Goal: Transaction & Acquisition: Purchase product/service

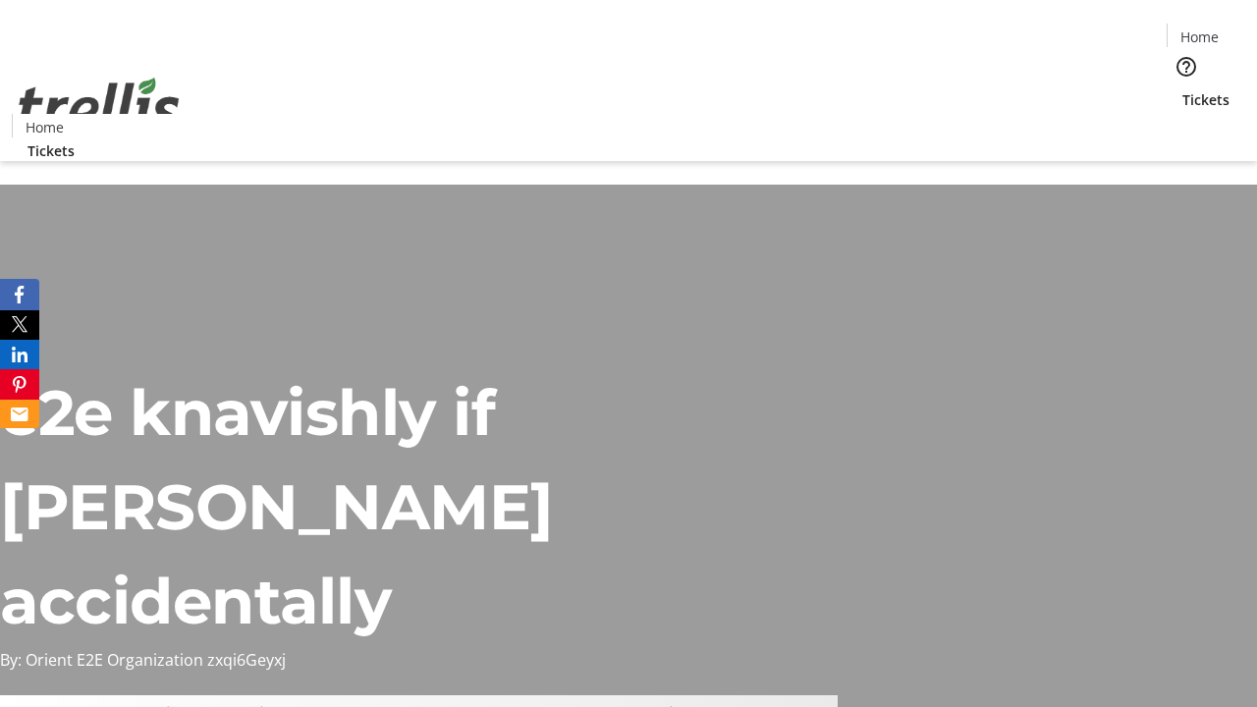
click at [1201, 29] on span "Sign Up" at bounding box center [1209, 28] width 57 height 24
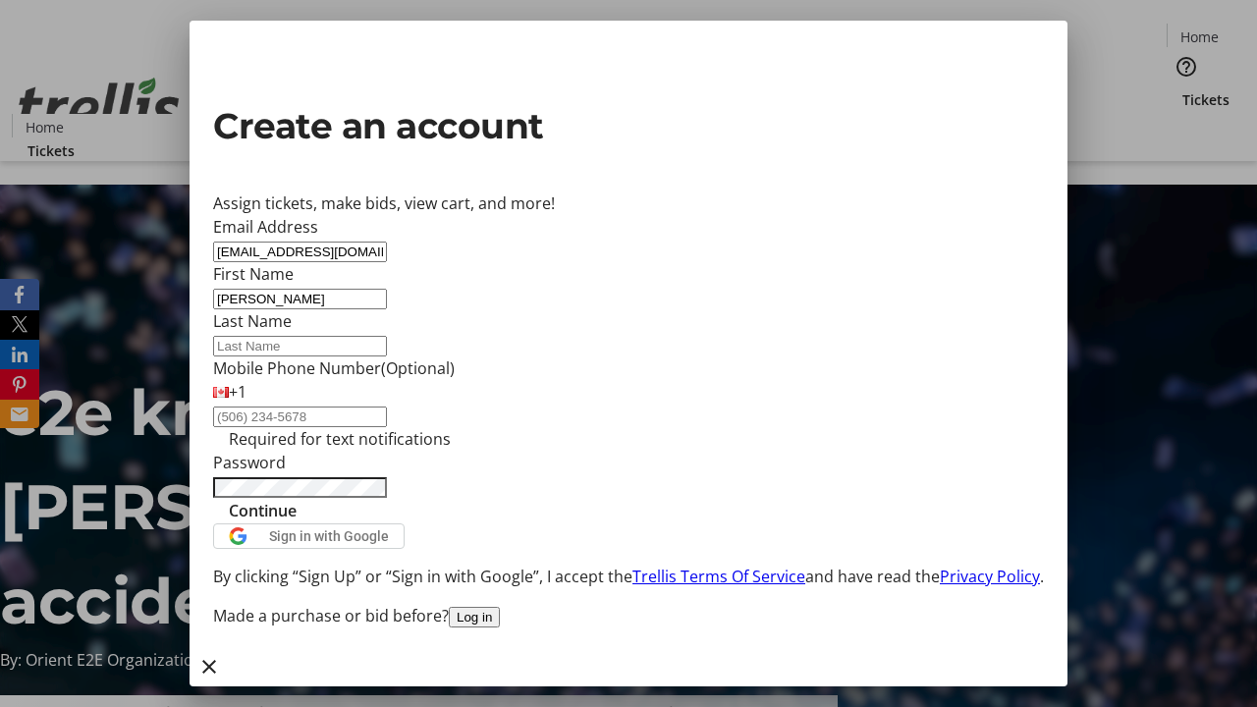
type input "[PERSON_NAME]"
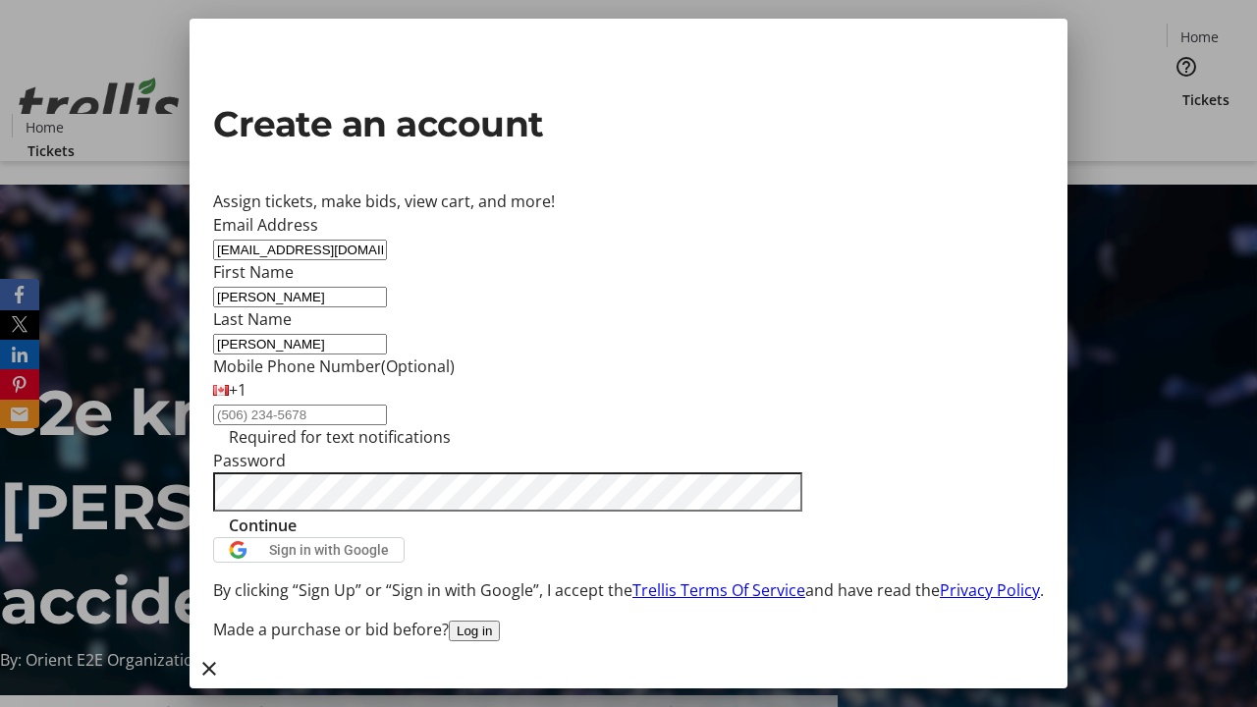
click at [297, 537] on span "Continue" at bounding box center [263, 526] width 68 height 24
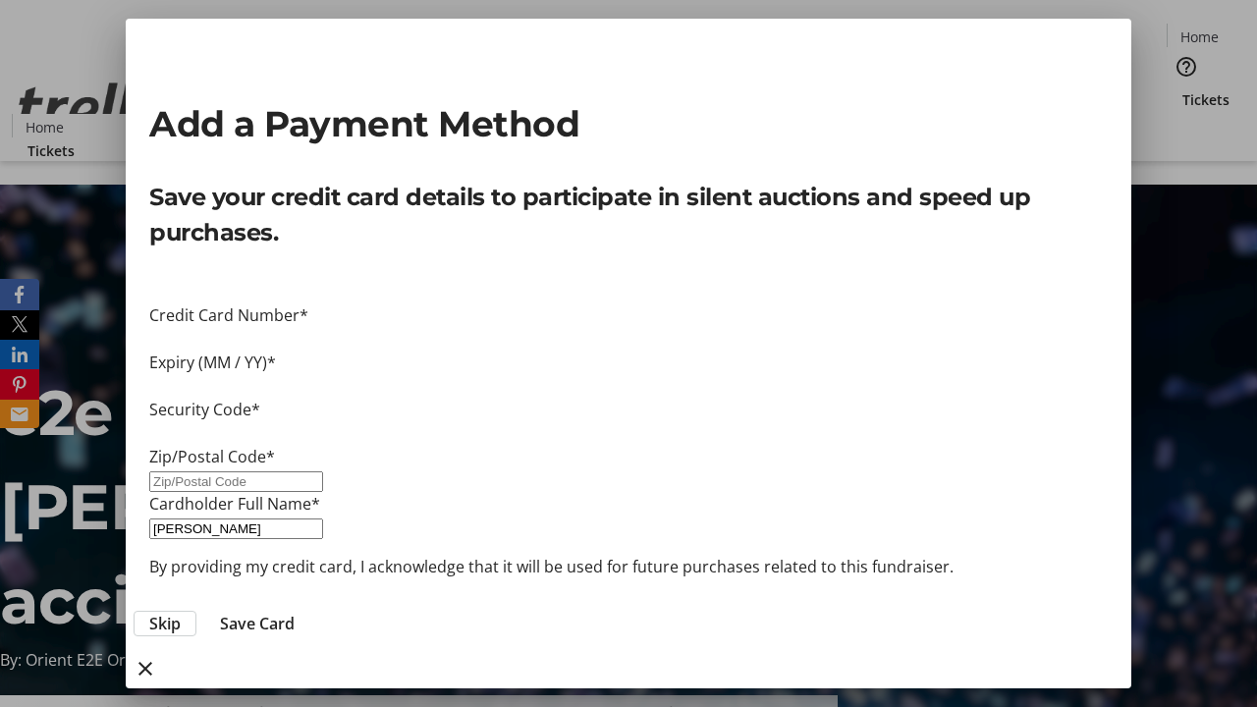
click at [181, 612] on span "Skip" at bounding box center [164, 624] width 31 height 24
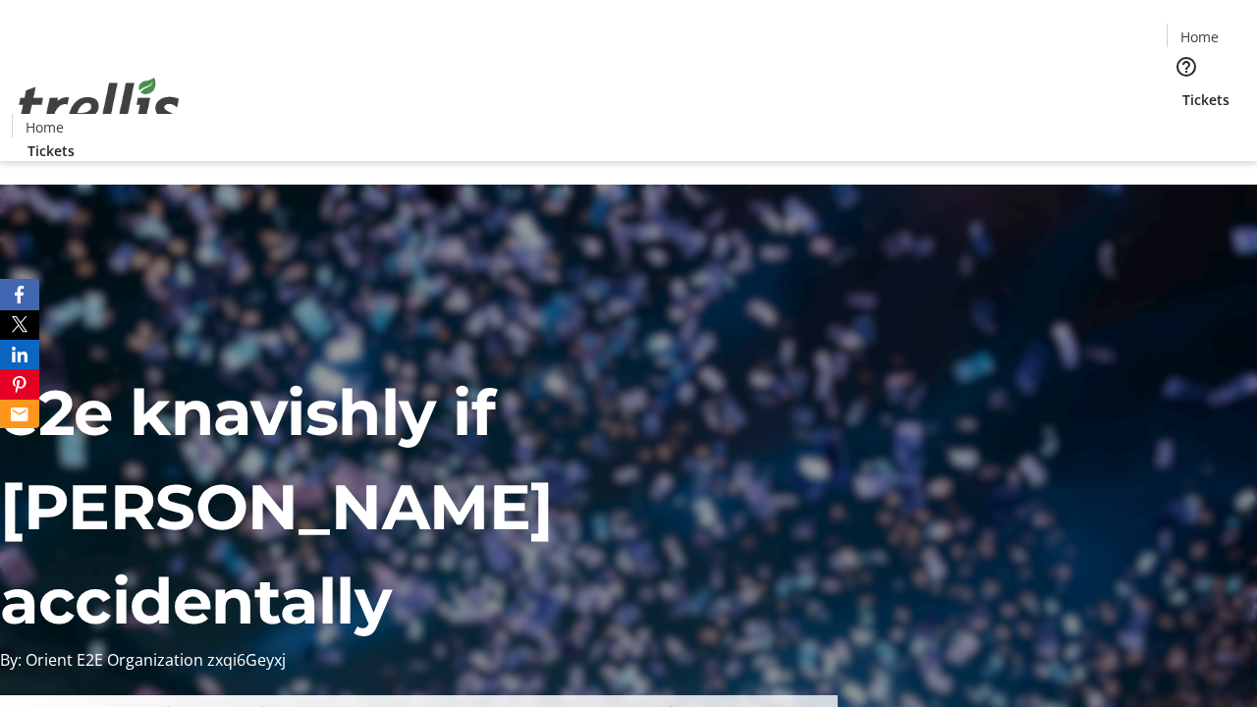
click at [1183, 89] on span "Tickets" at bounding box center [1206, 99] width 47 height 21
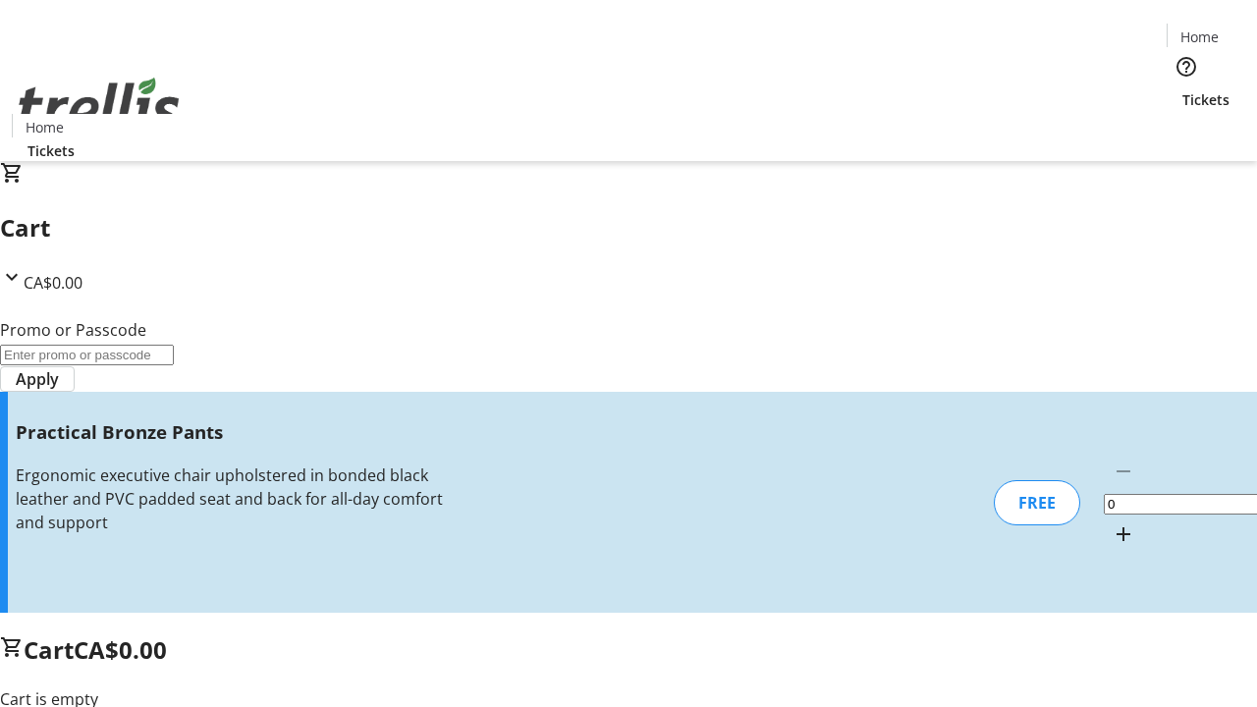
click at [1112, 523] on mat-icon "Increment by one" at bounding box center [1124, 535] width 24 height 24
type input "1"
